Goal: Task Accomplishment & Management: Manage account settings

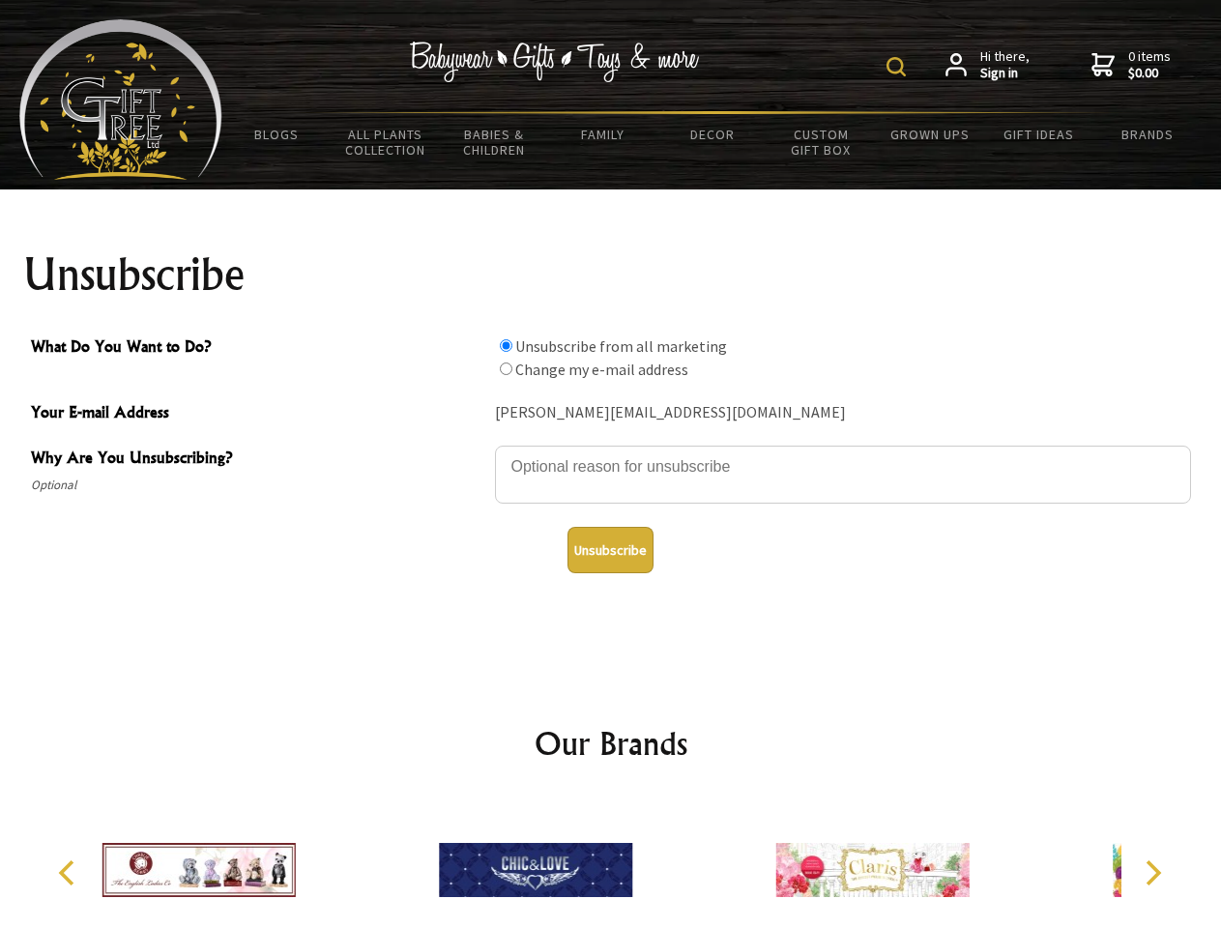
click at [899, 67] on img at bounding box center [896, 66] width 19 height 19
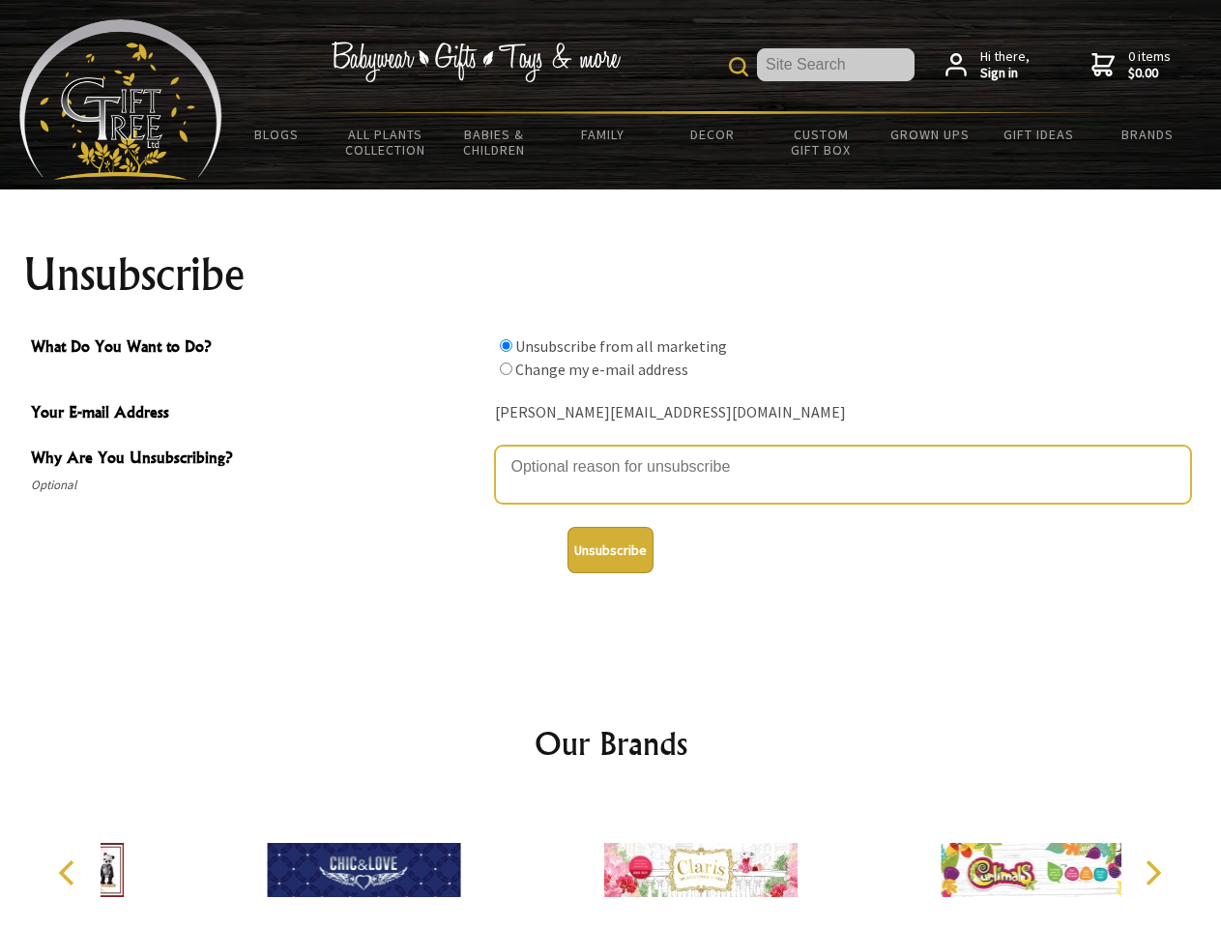
click at [611, 453] on textarea "Why Are You Unsubscribing?" at bounding box center [843, 475] width 696 height 58
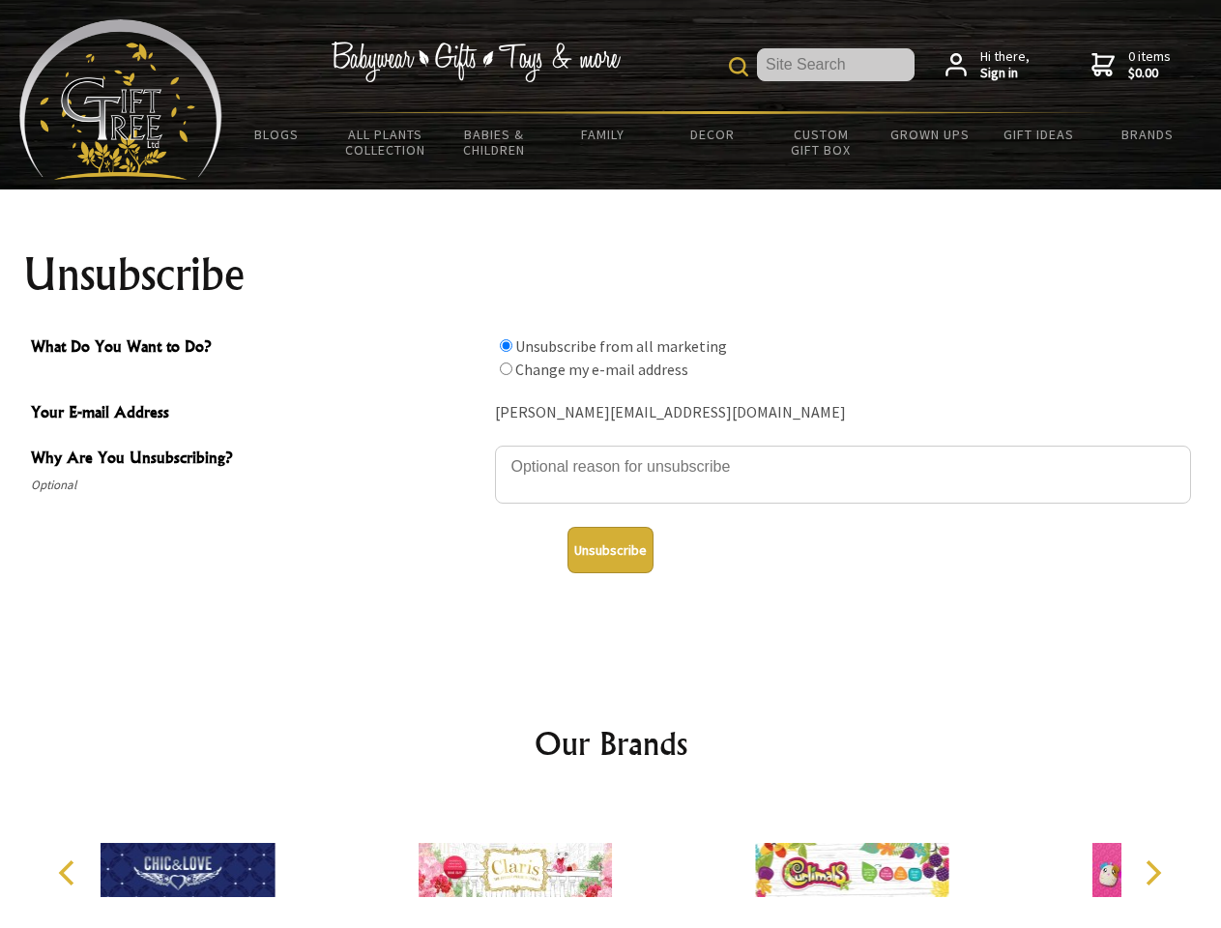
click at [506, 345] on input "What Do You Want to Do?" at bounding box center [506, 345] width 13 height 13
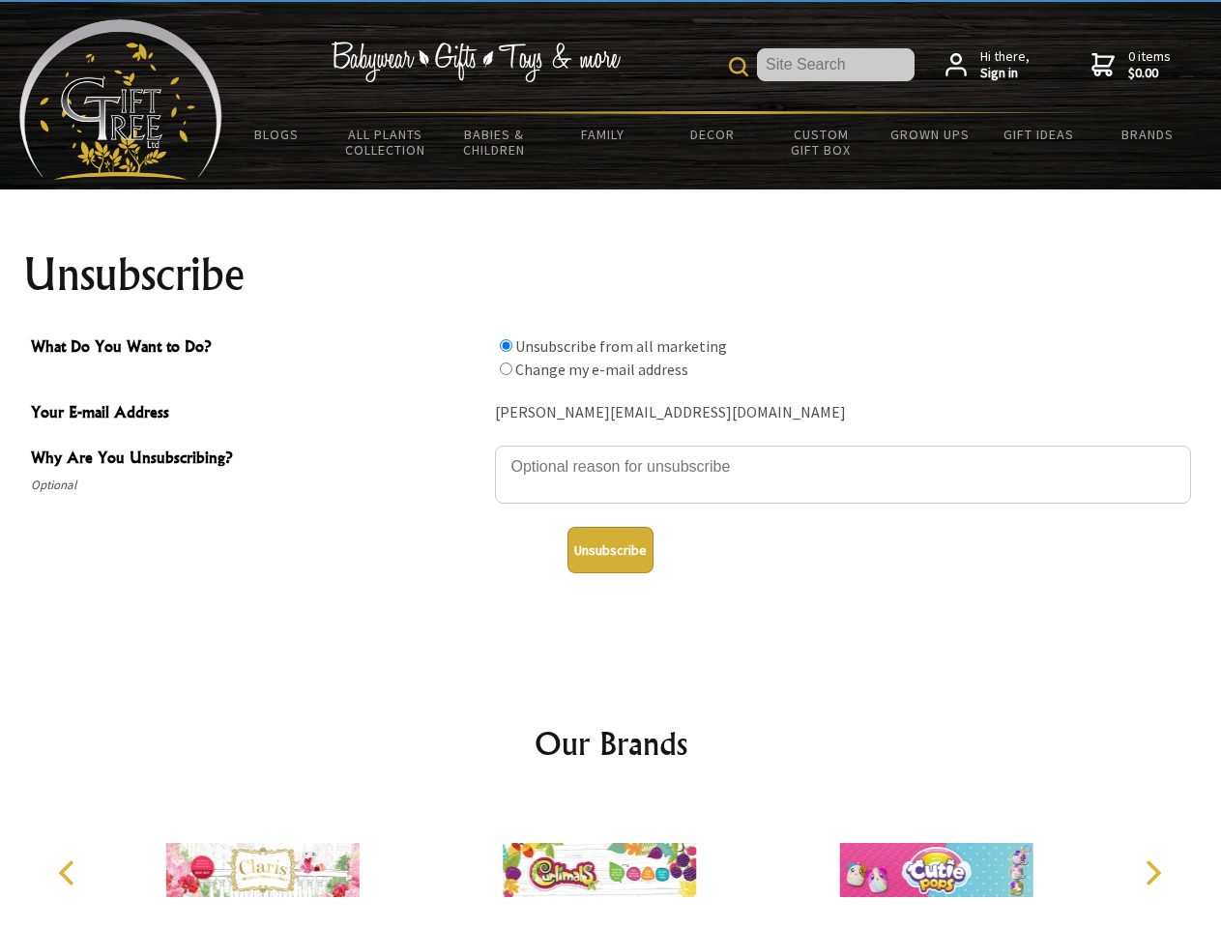
click at [506, 368] on input "What Do You Want to Do?" at bounding box center [506, 369] width 13 height 13
radio input "true"
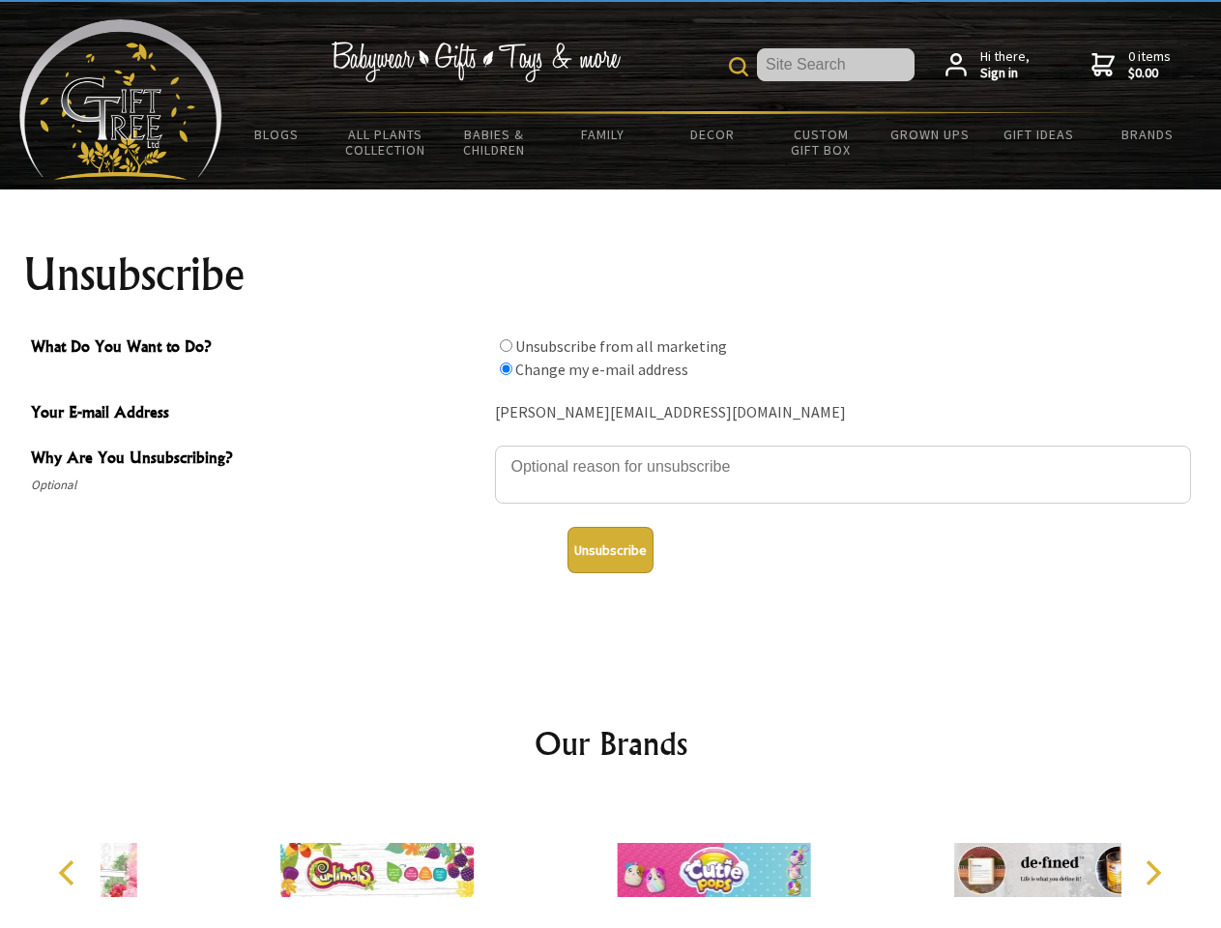
click at [610, 550] on button "Unsubscribe" at bounding box center [611, 550] width 86 height 46
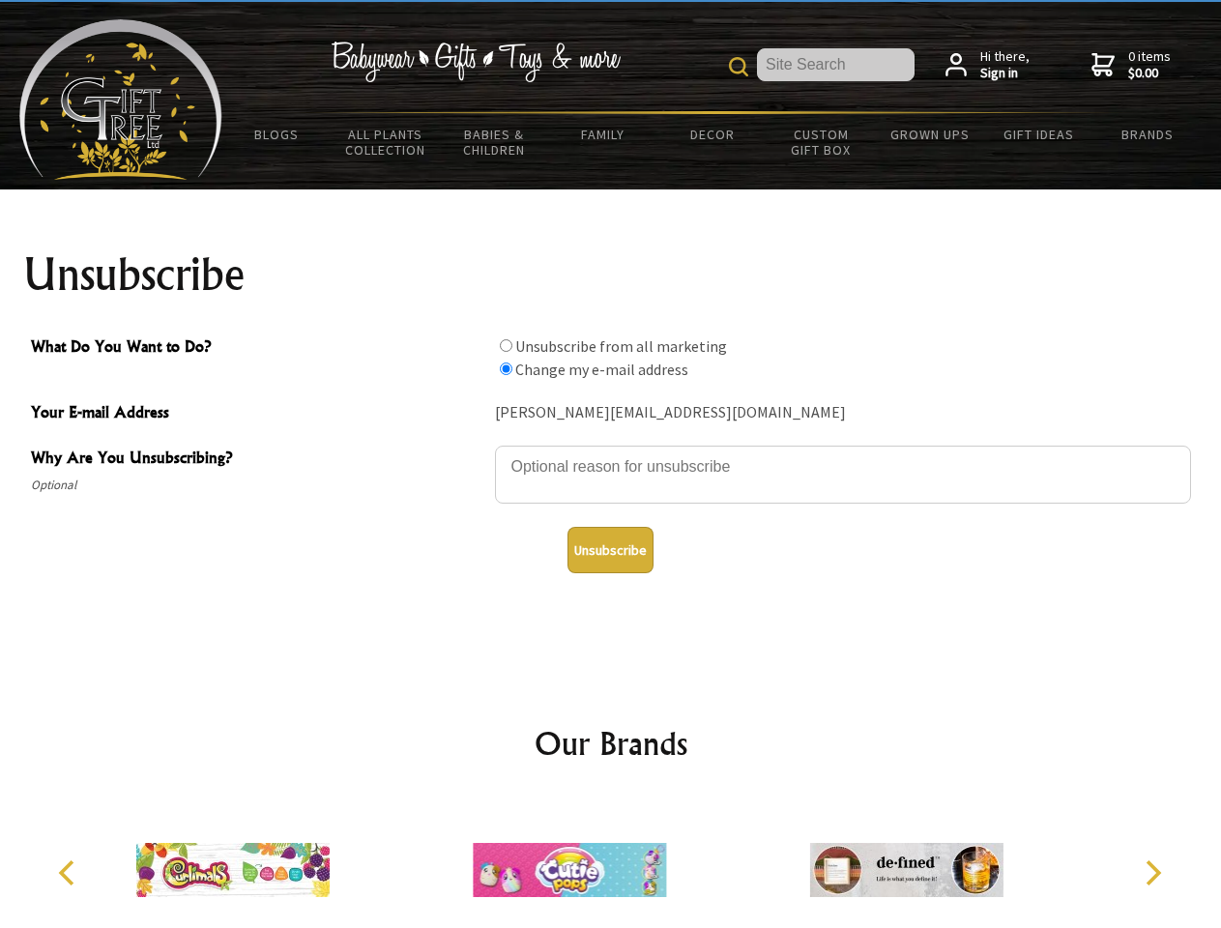
click at [611, 863] on img at bounding box center [569, 870] width 193 height 145
click at [70, 873] on icon "Previous" at bounding box center [68, 873] width 25 height 25
click at [1153, 873] on icon "Next" at bounding box center [1151, 873] width 25 height 25
